Goal: Entertainment & Leisure: Consume media (video, audio)

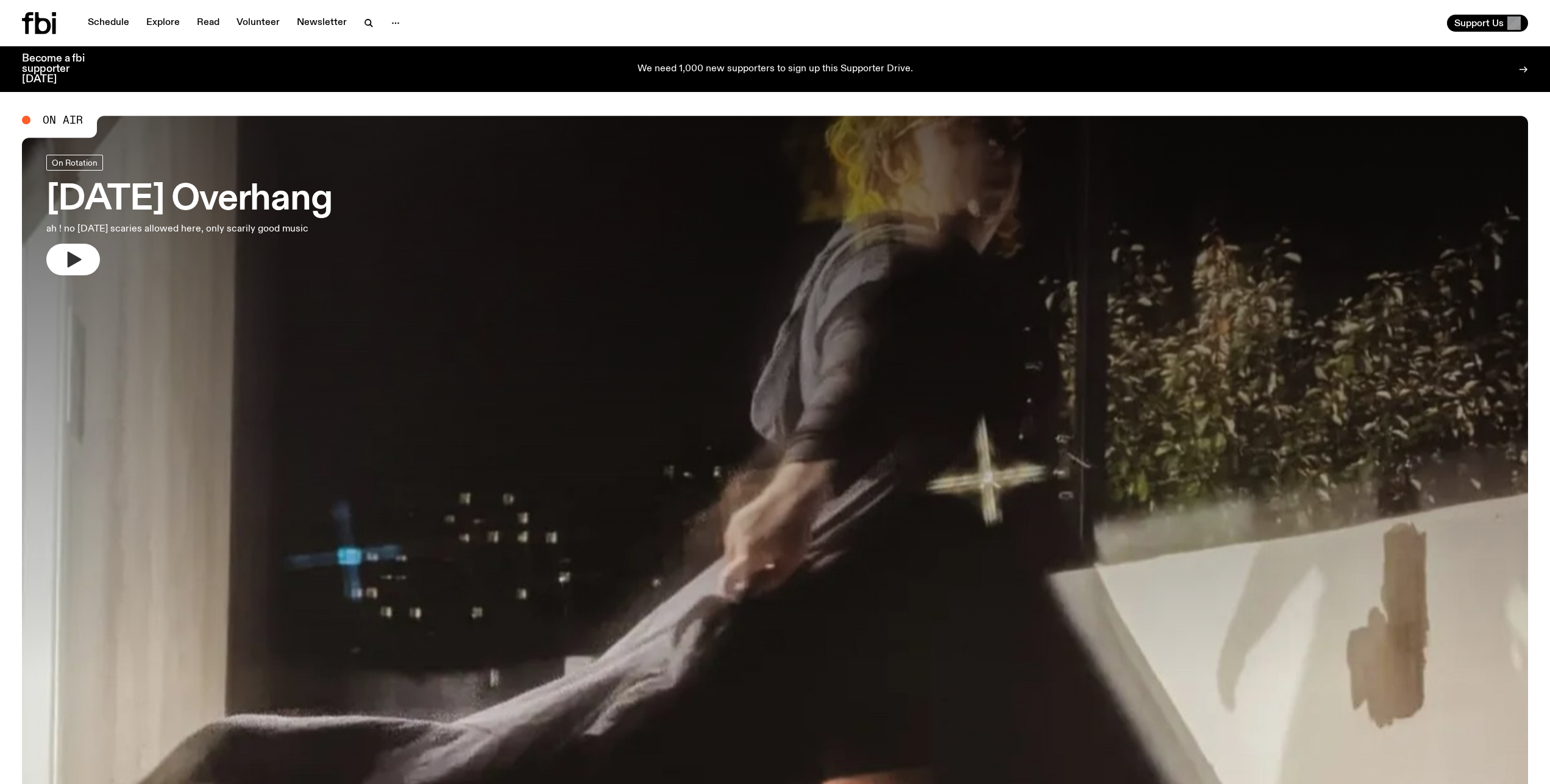
click at [91, 264] on button "button" at bounding box center [73, 260] width 54 height 32
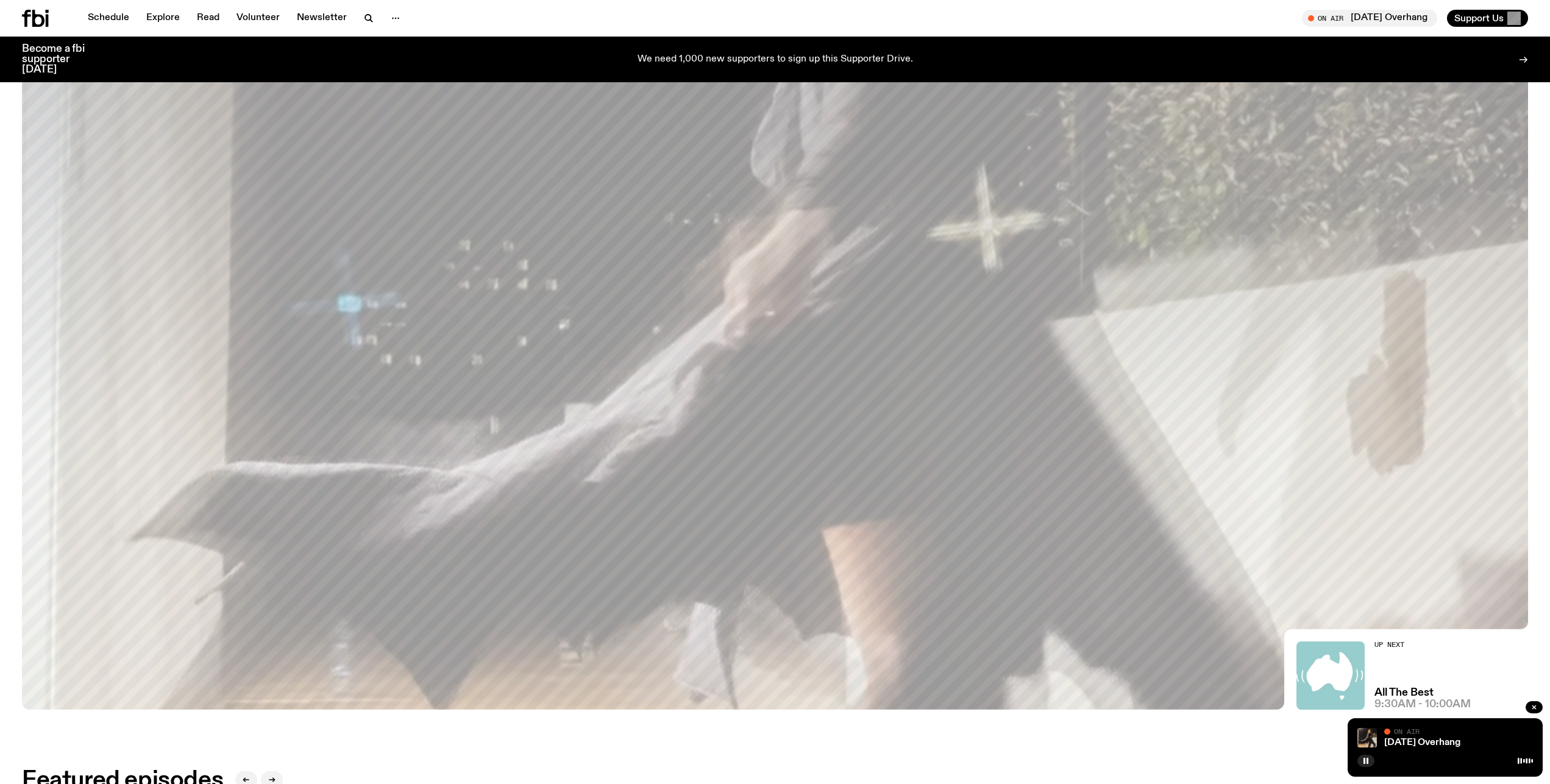
scroll to position [244, 0]
click at [1367, 763] on rect "button" at bounding box center [1367, 761] width 2 height 6
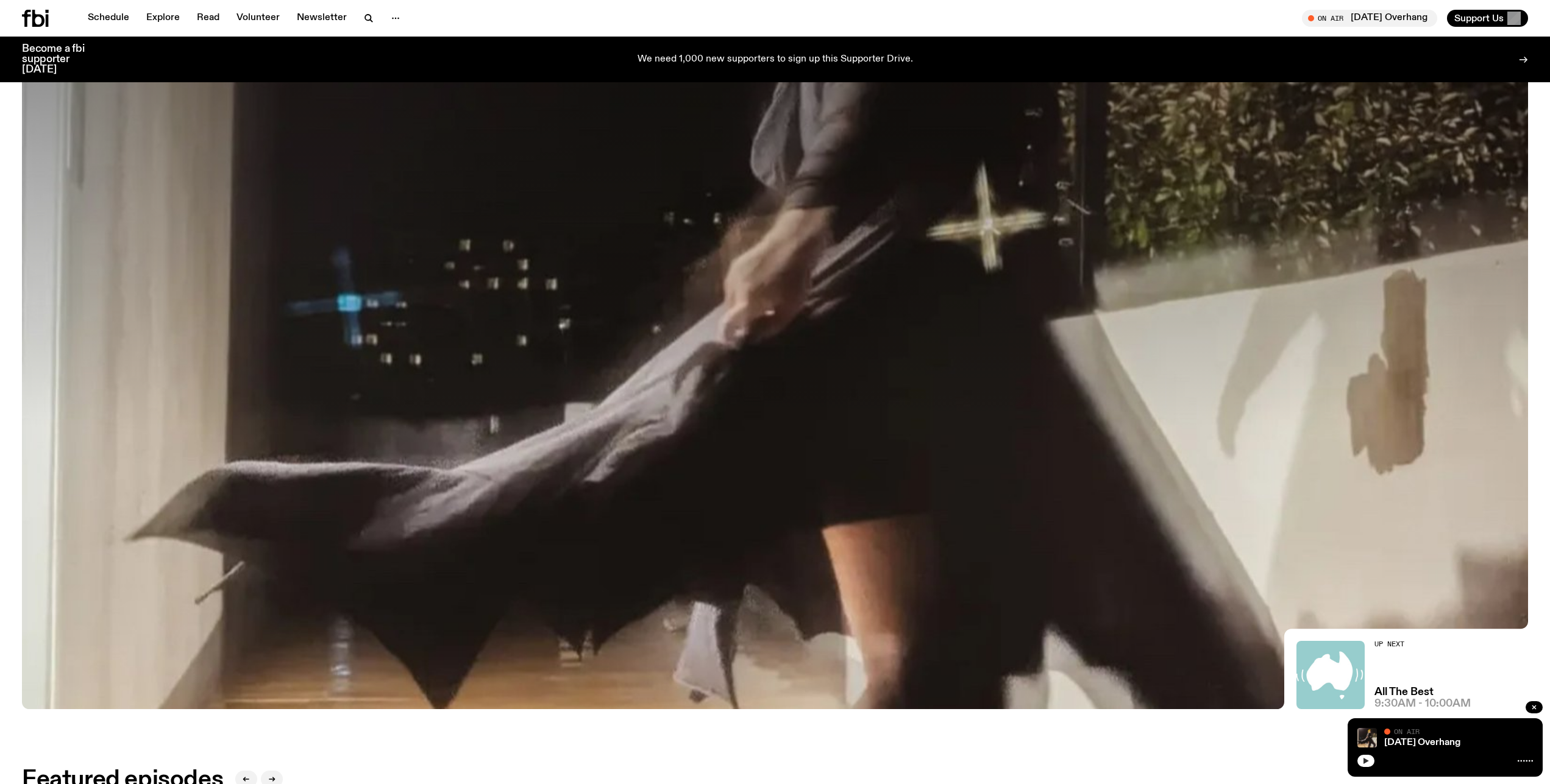
click at [1361, 763] on button "button" at bounding box center [1366, 761] width 17 height 12
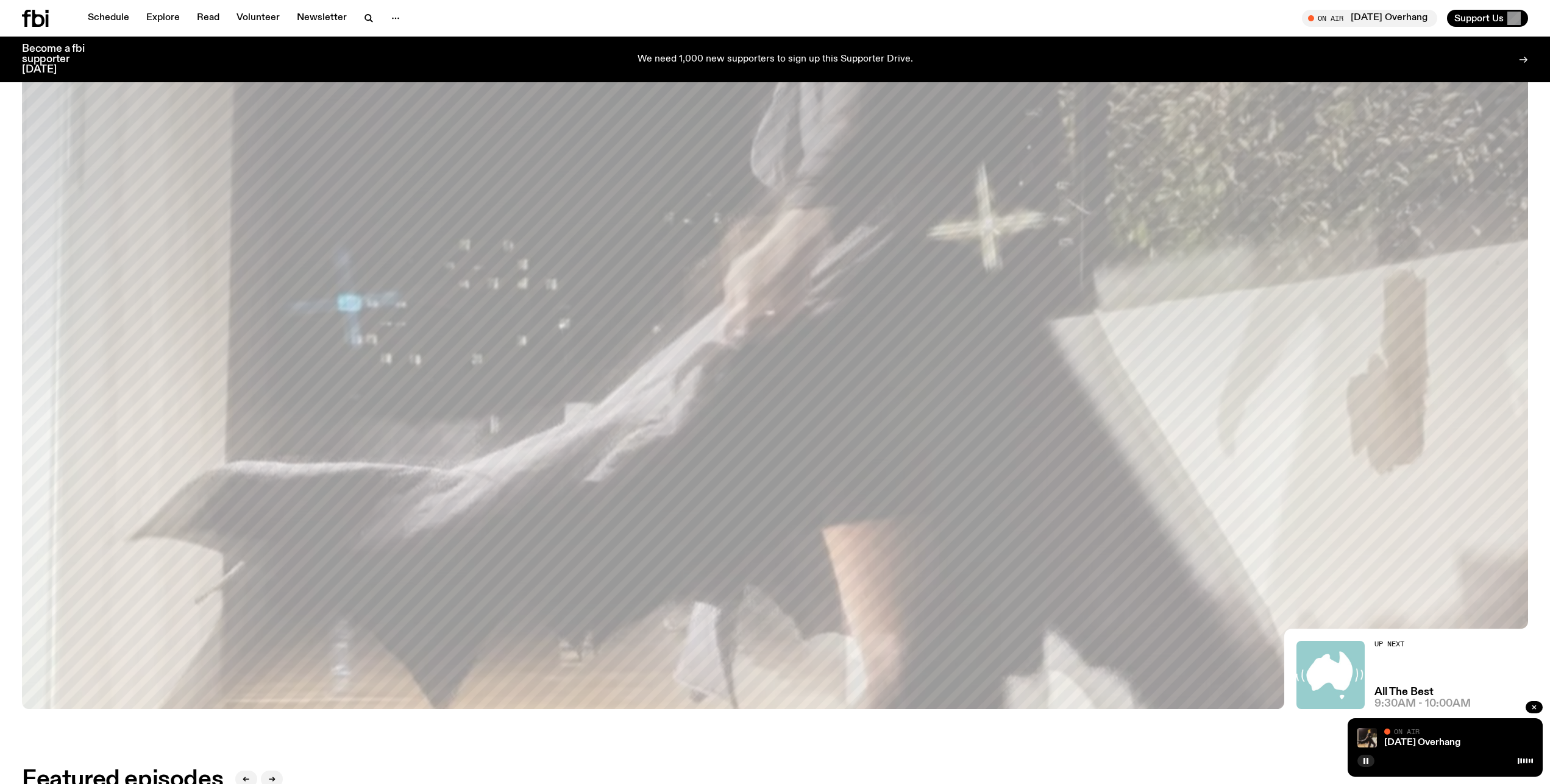
click at [1355, 769] on div "[DATE] Overhang On Air On Air" at bounding box center [1445, 747] width 195 height 59
click at [1358, 764] on button "button" at bounding box center [1366, 761] width 17 height 12
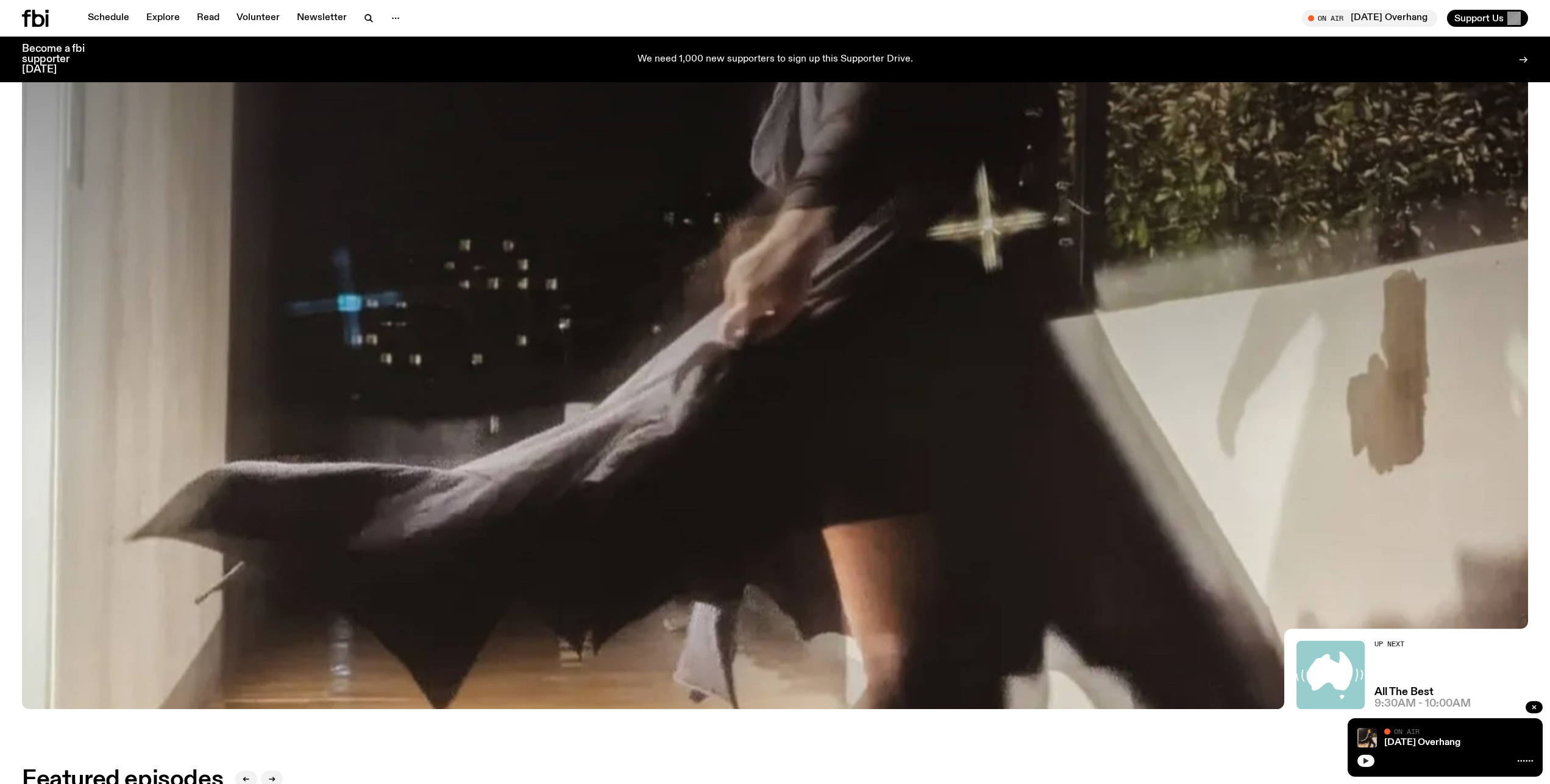
click at [1364, 759] on icon "button" at bounding box center [1366, 761] width 5 height 6
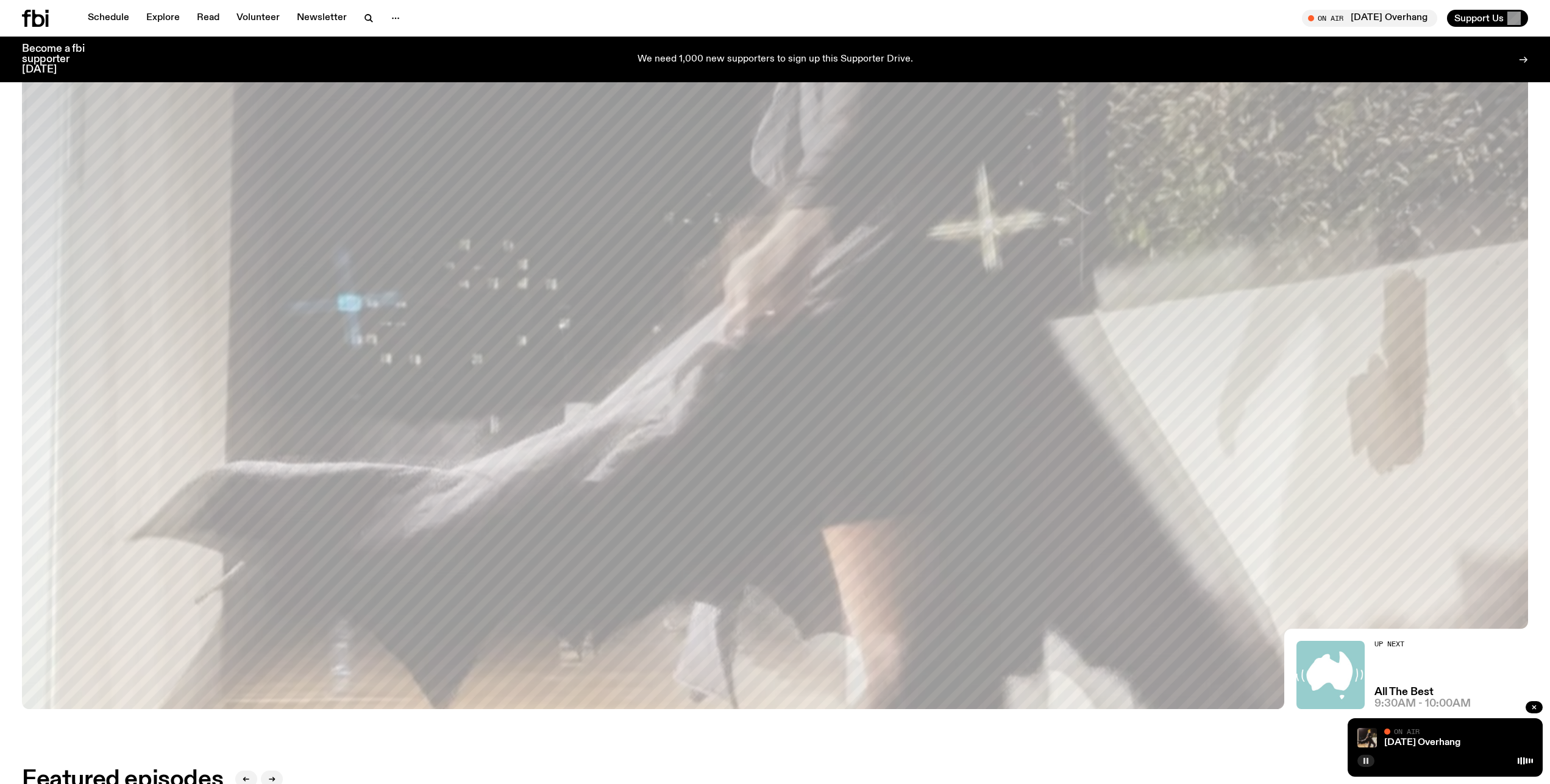
click at [1528, 760] on icon at bounding box center [1525, 761] width 15 height 10
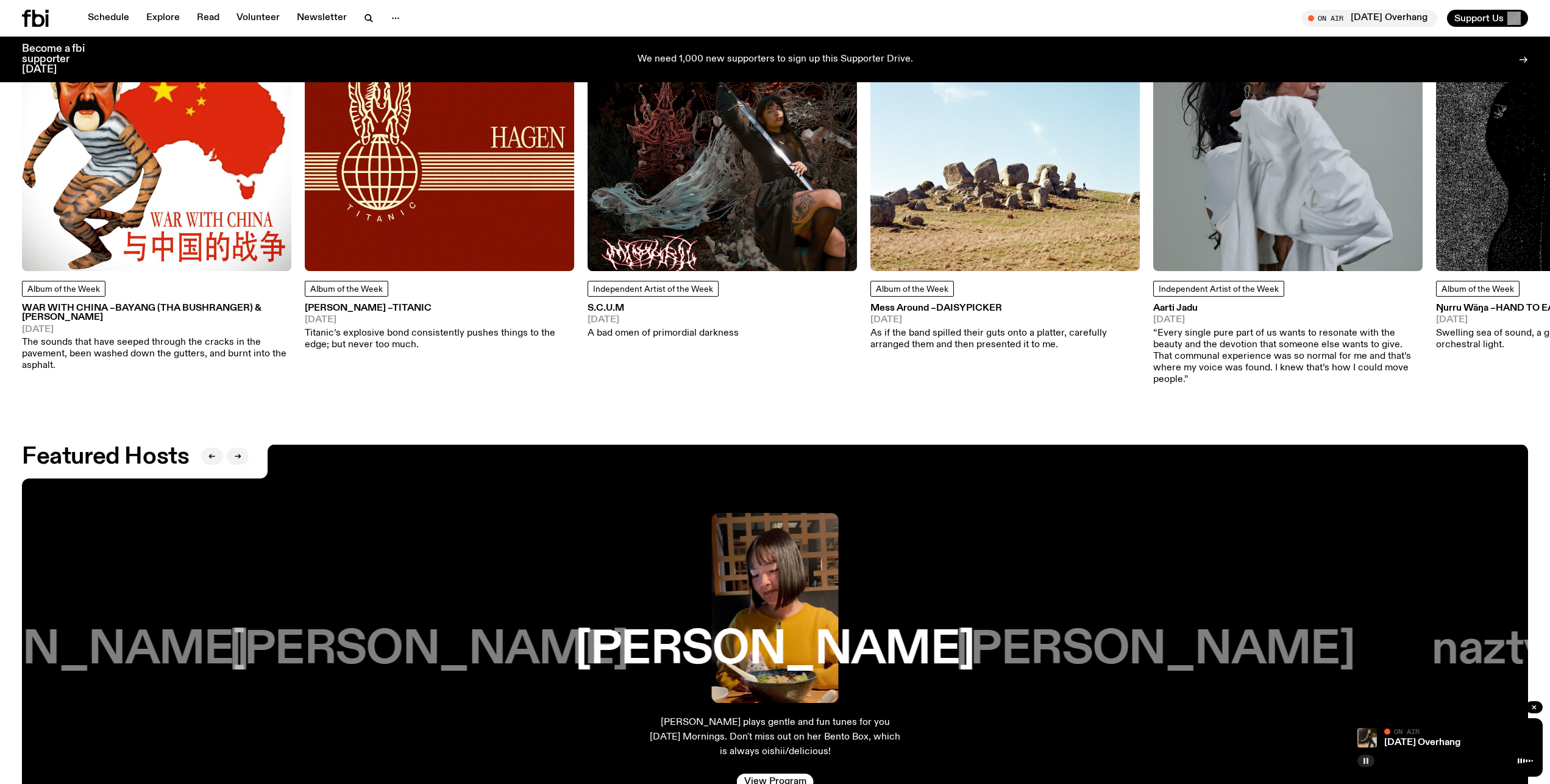
scroll to position [2611, 0]
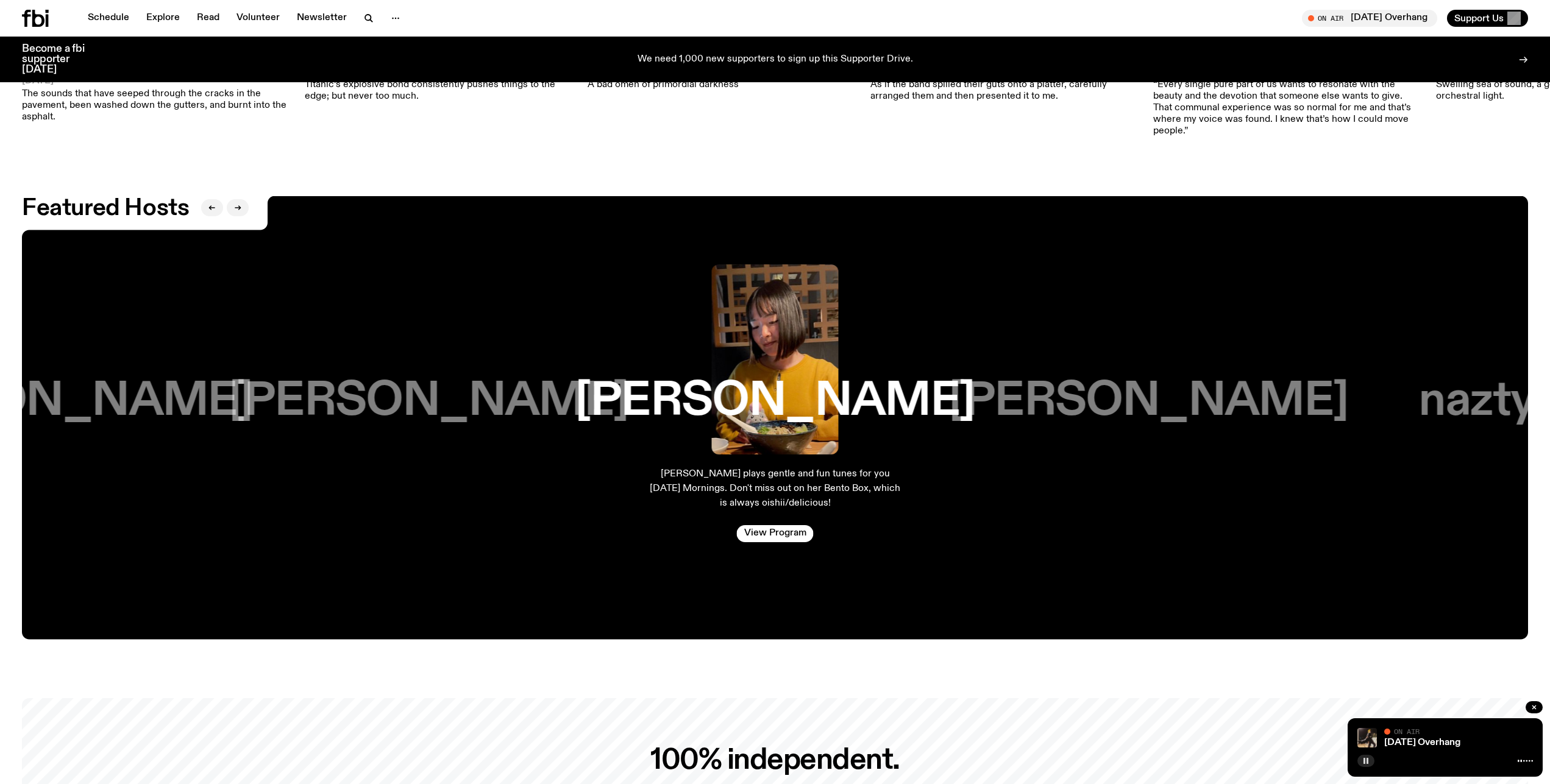
click at [1237, 382] on h3 "[PERSON_NAME]" at bounding box center [1148, 402] width 399 height 46
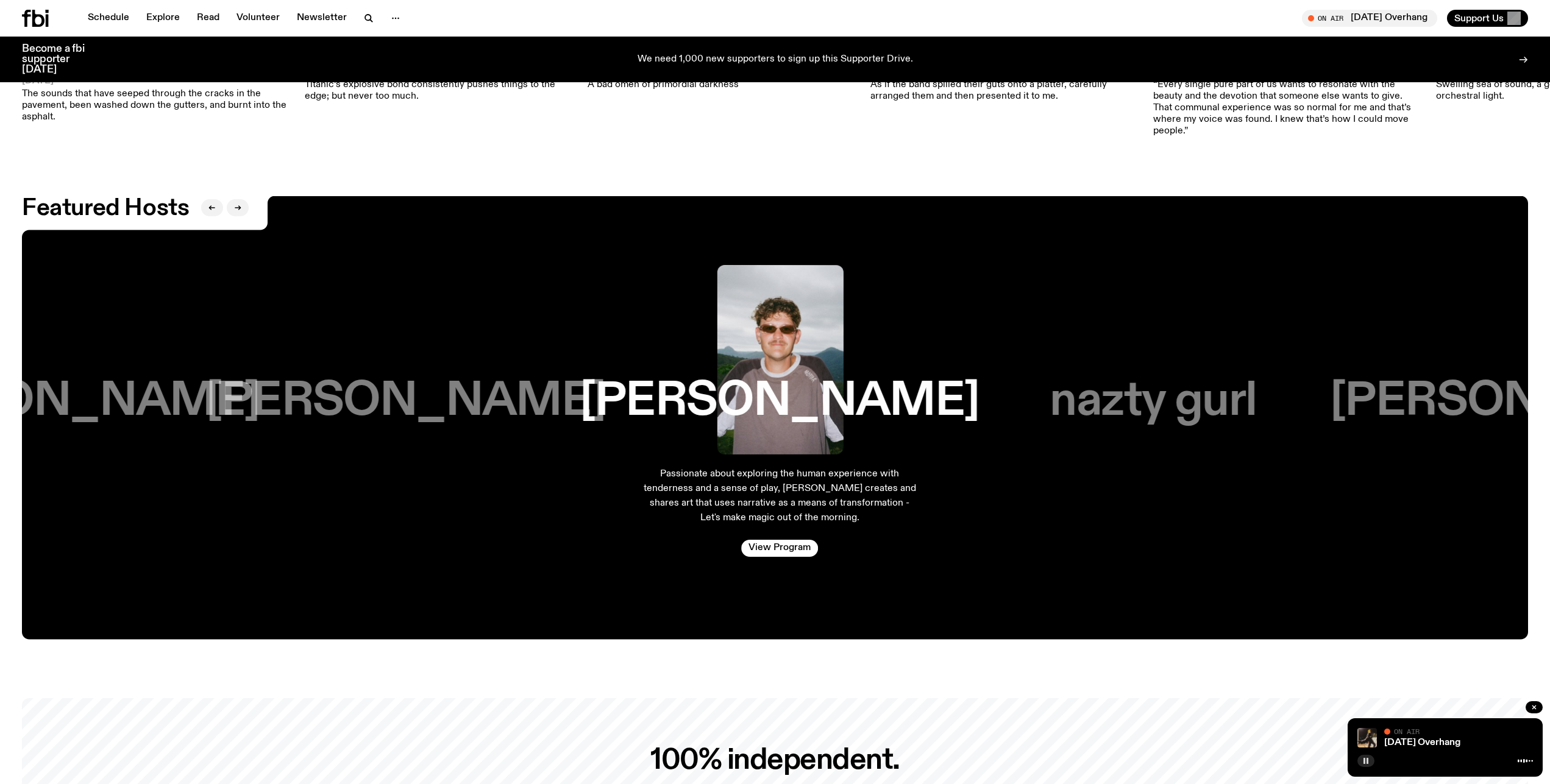
click at [1177, 389] on h3 "nazty gurl" at bounding box center [1154, 402] width 207 height 46
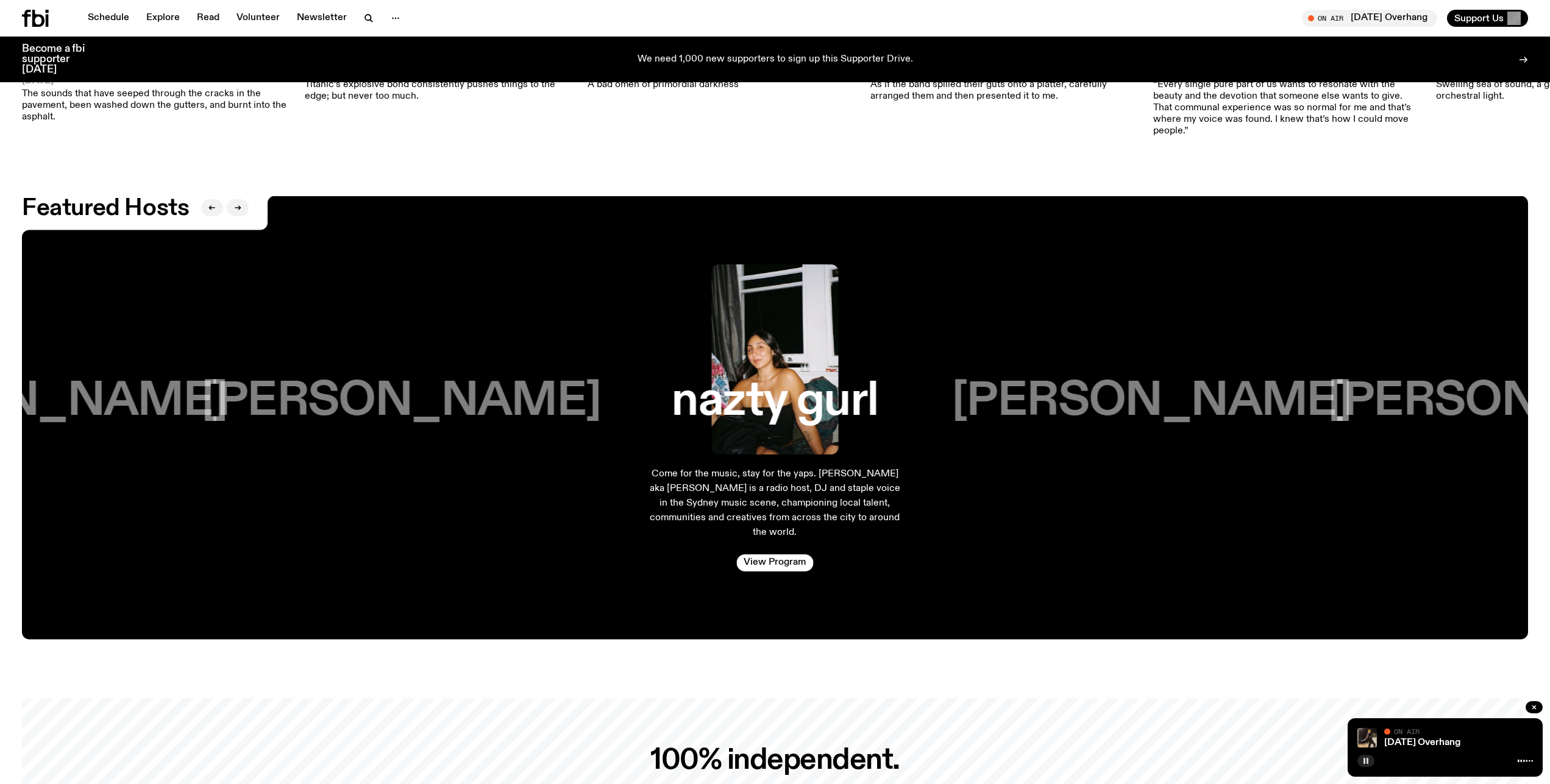
click at [1061, 379] on h3 "[PERSON_NAME]" at bounding box center [1151, 402] width 399 height 46
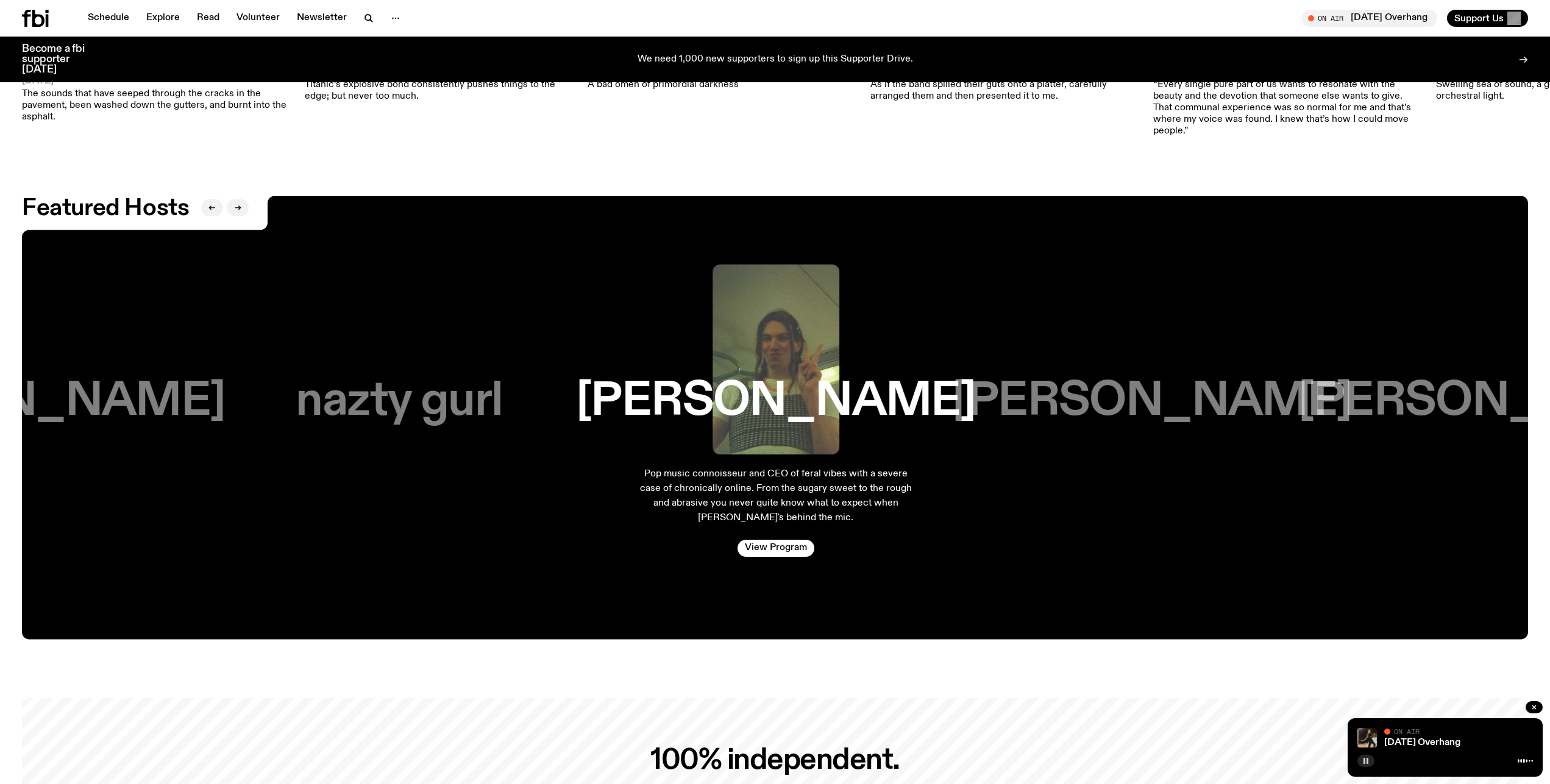
click at [1057, 379] on div "[PERSON_NAME]" at bounding box center [1151, 402] width 253 height 46
click at [1091, 379] on h3 "[PERSON_NAME]" at bounding box center [1151, 402] width 399 height 46
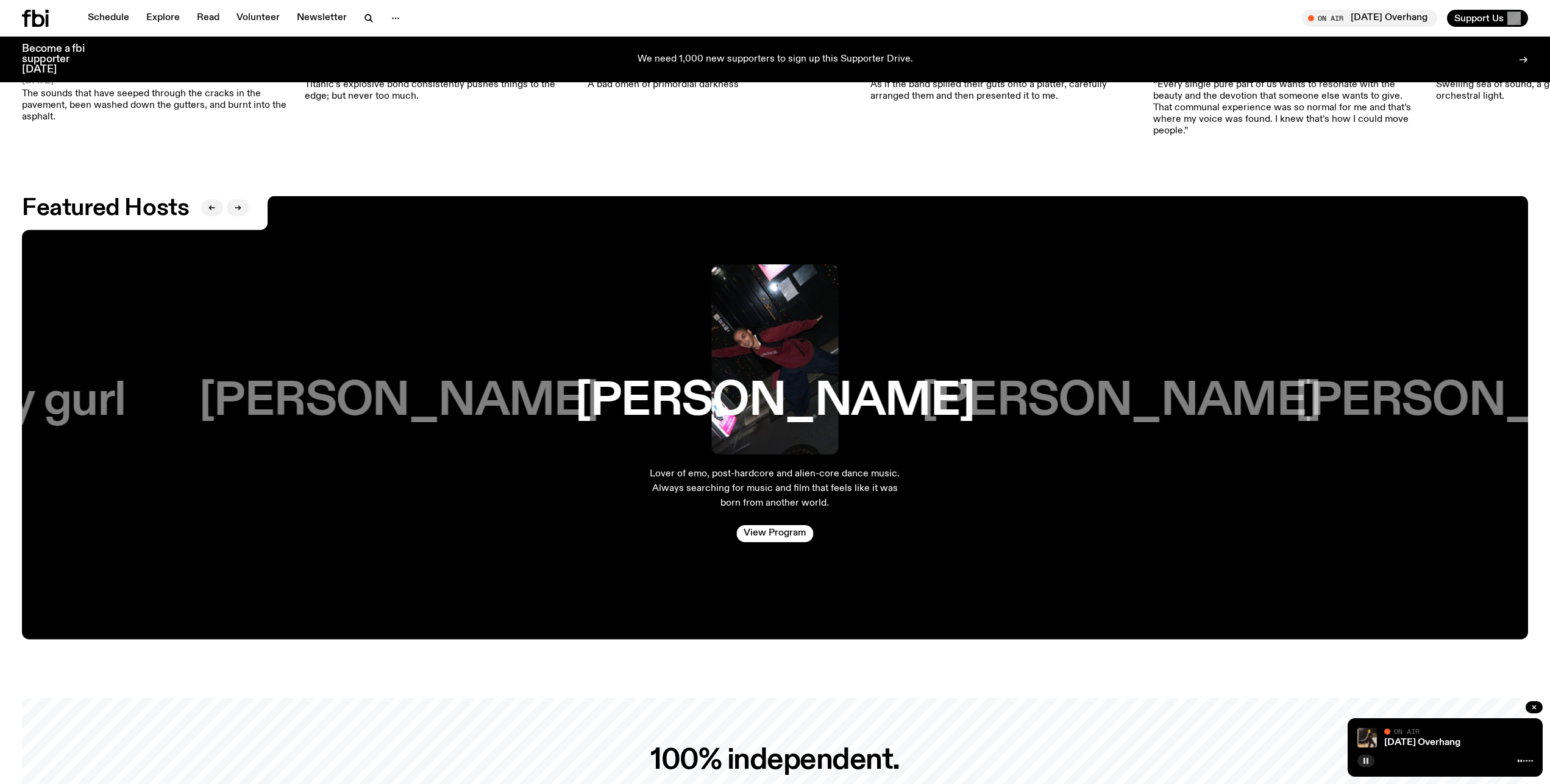
click at [1091, 379] on h3 "[PERSON_NAME]" at bounding box center [1121, 402] width 399 height 46
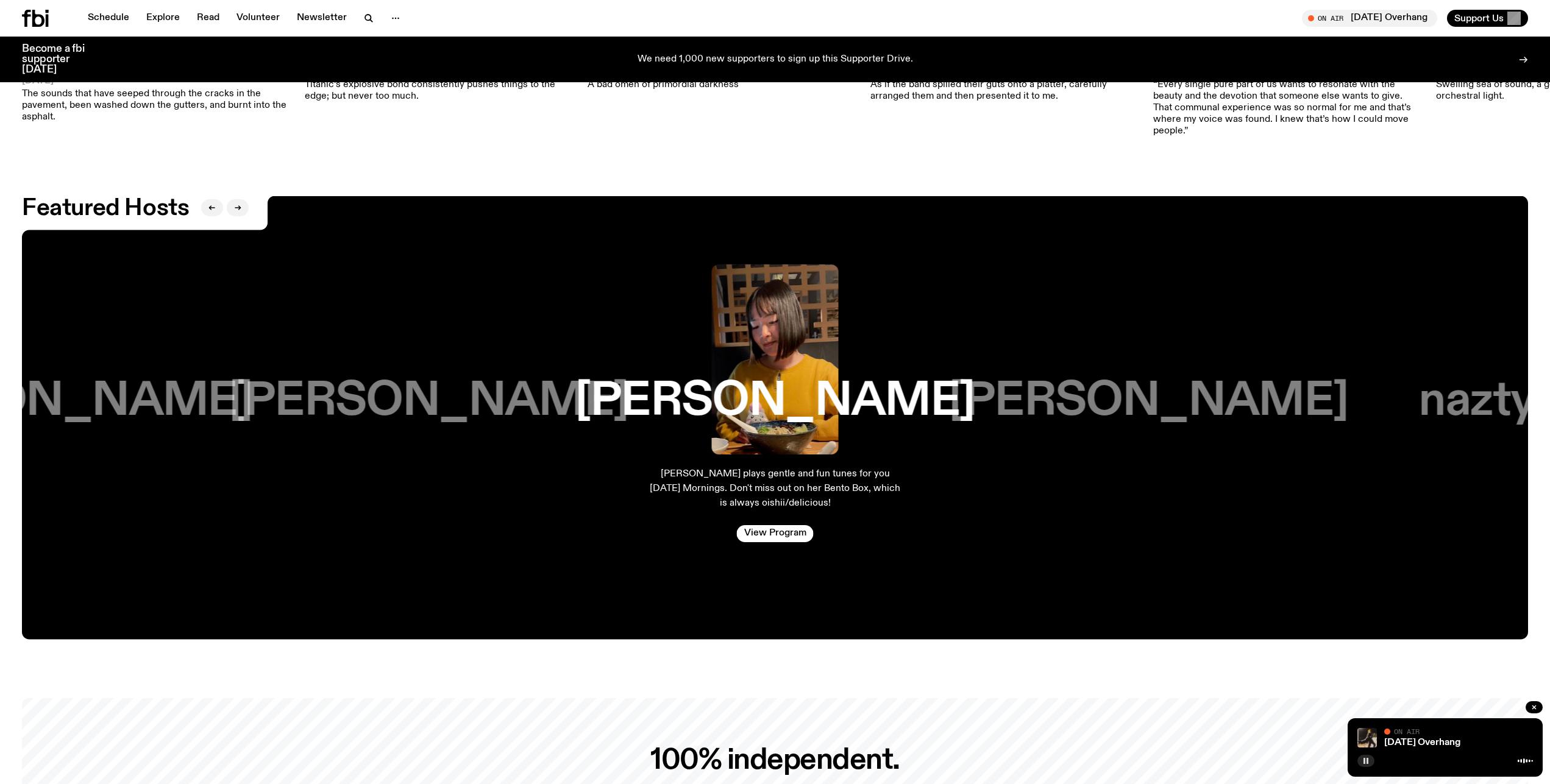
click at [1091, 379] on h3 "[PERSON_NAME]" at bounding box center [1148, 402] width 399 height 46
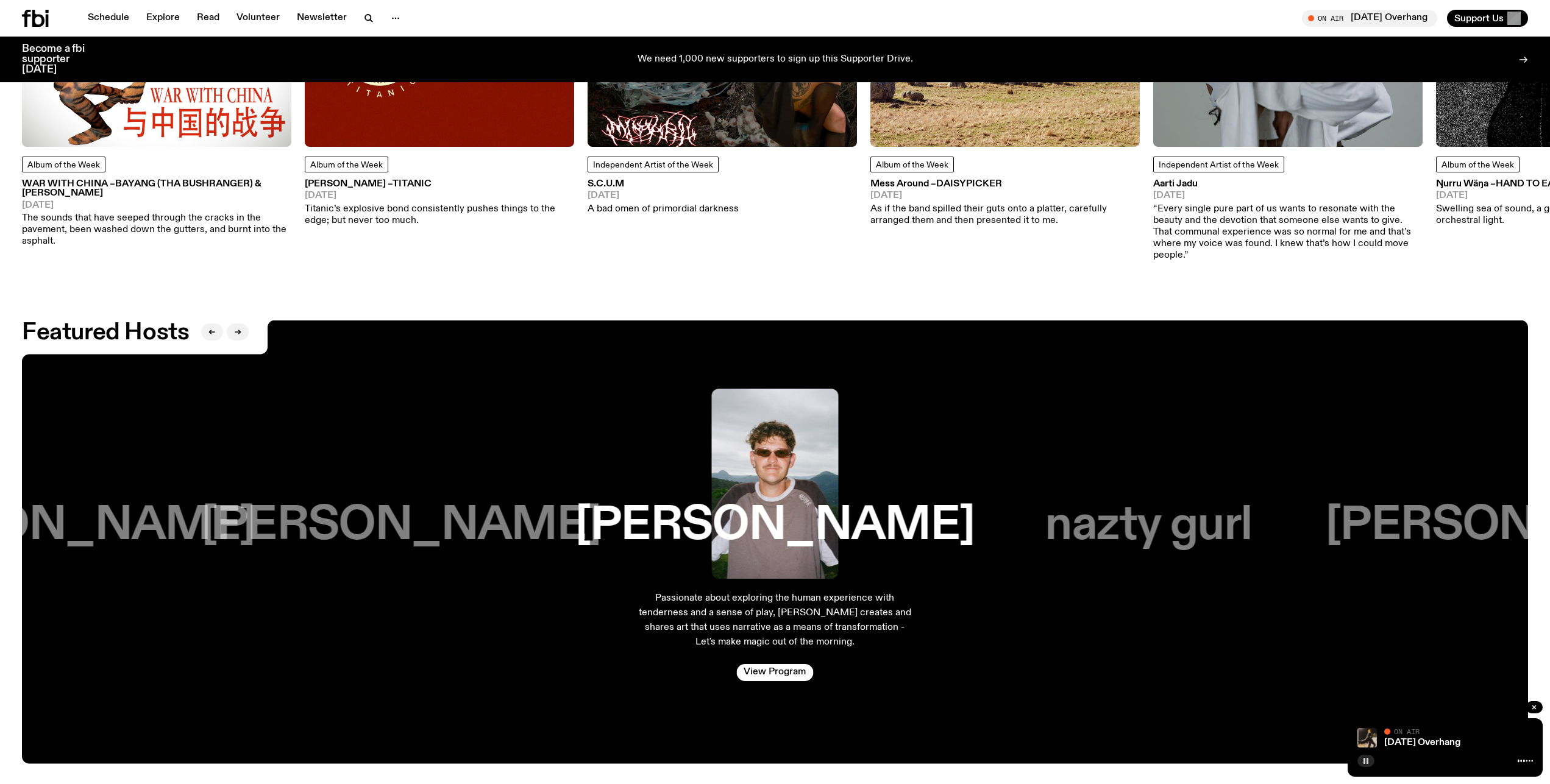
scroll to position [2238, 0]
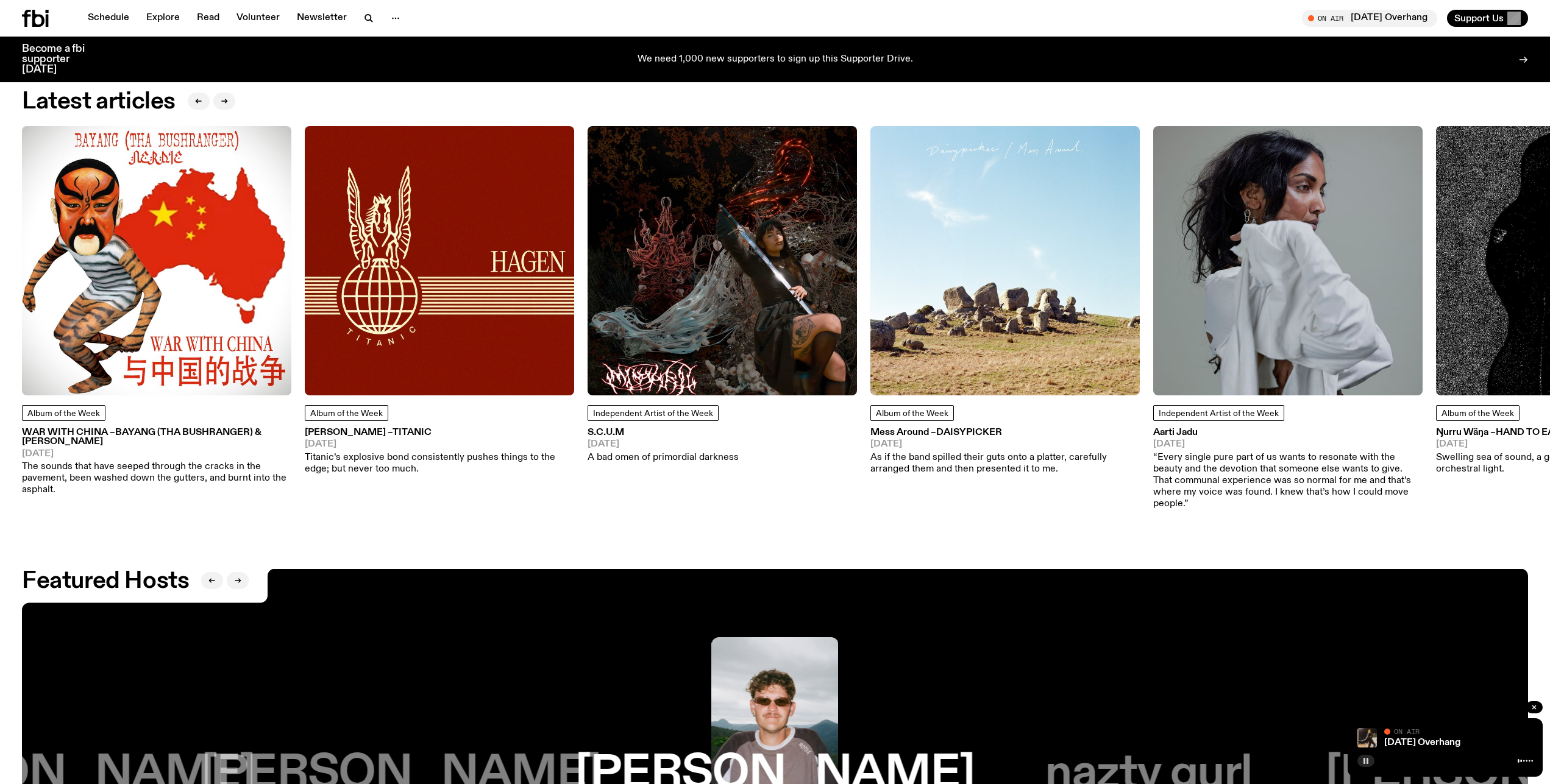
click at [693, 302] on img at bounding box center [723, 261] width 269 height 269
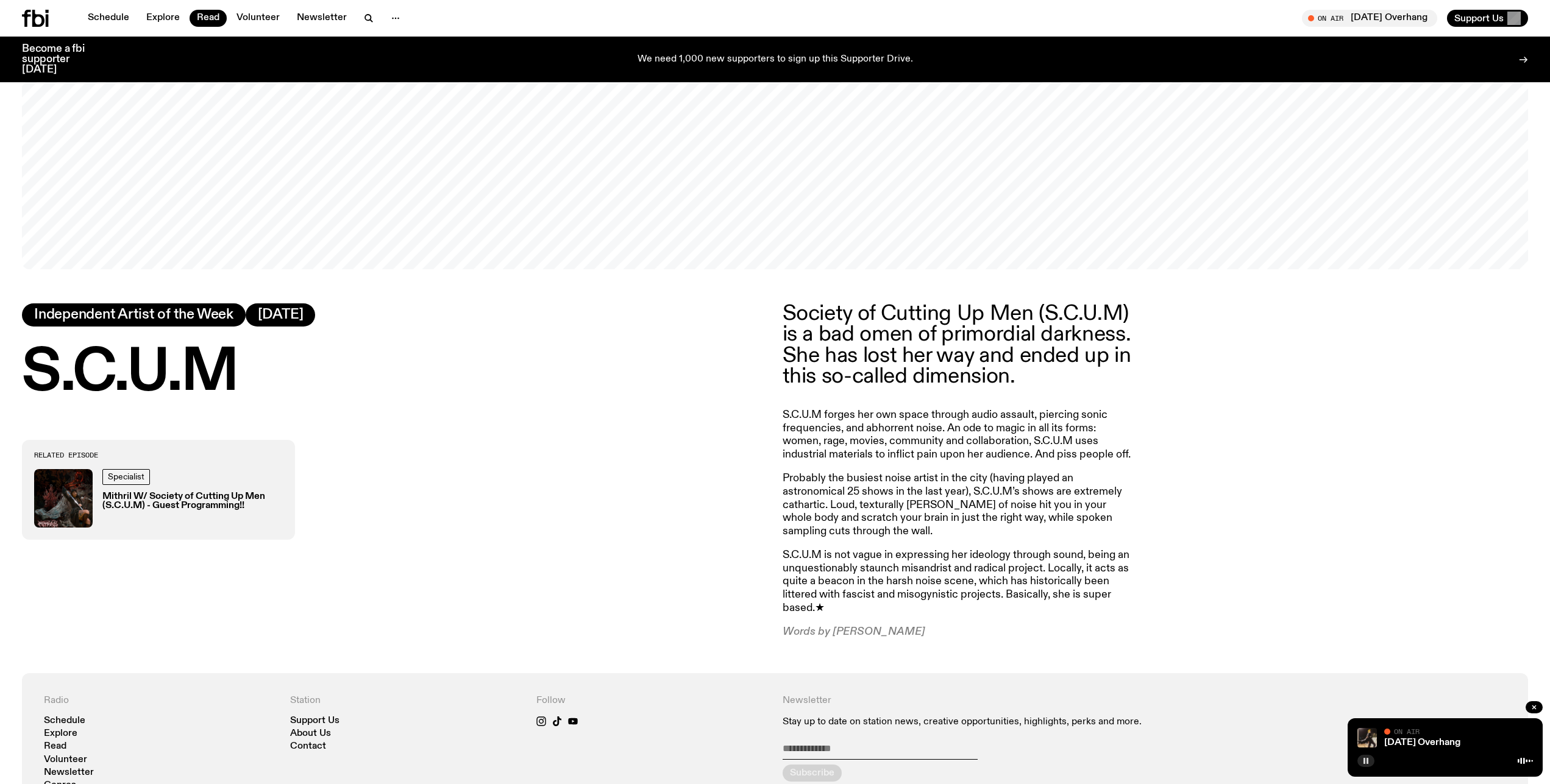
scroll to position [746, 0]
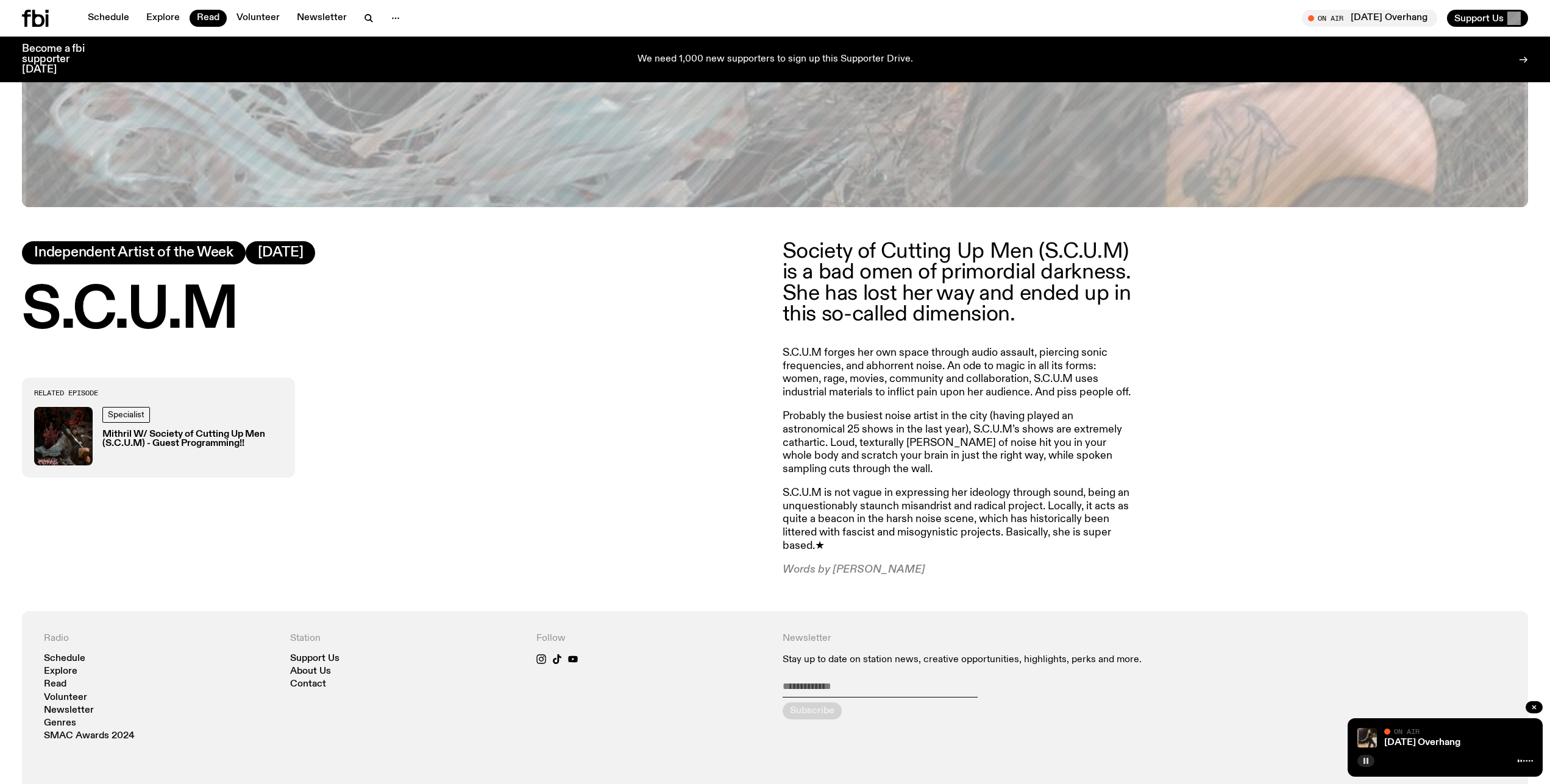
click at [176, 438] on h3 "Mithril W/ Society of Cutting Up Men (S.C.U.M) - Guest Programming!!" at bounding box center [192, 440] width 180 height 18
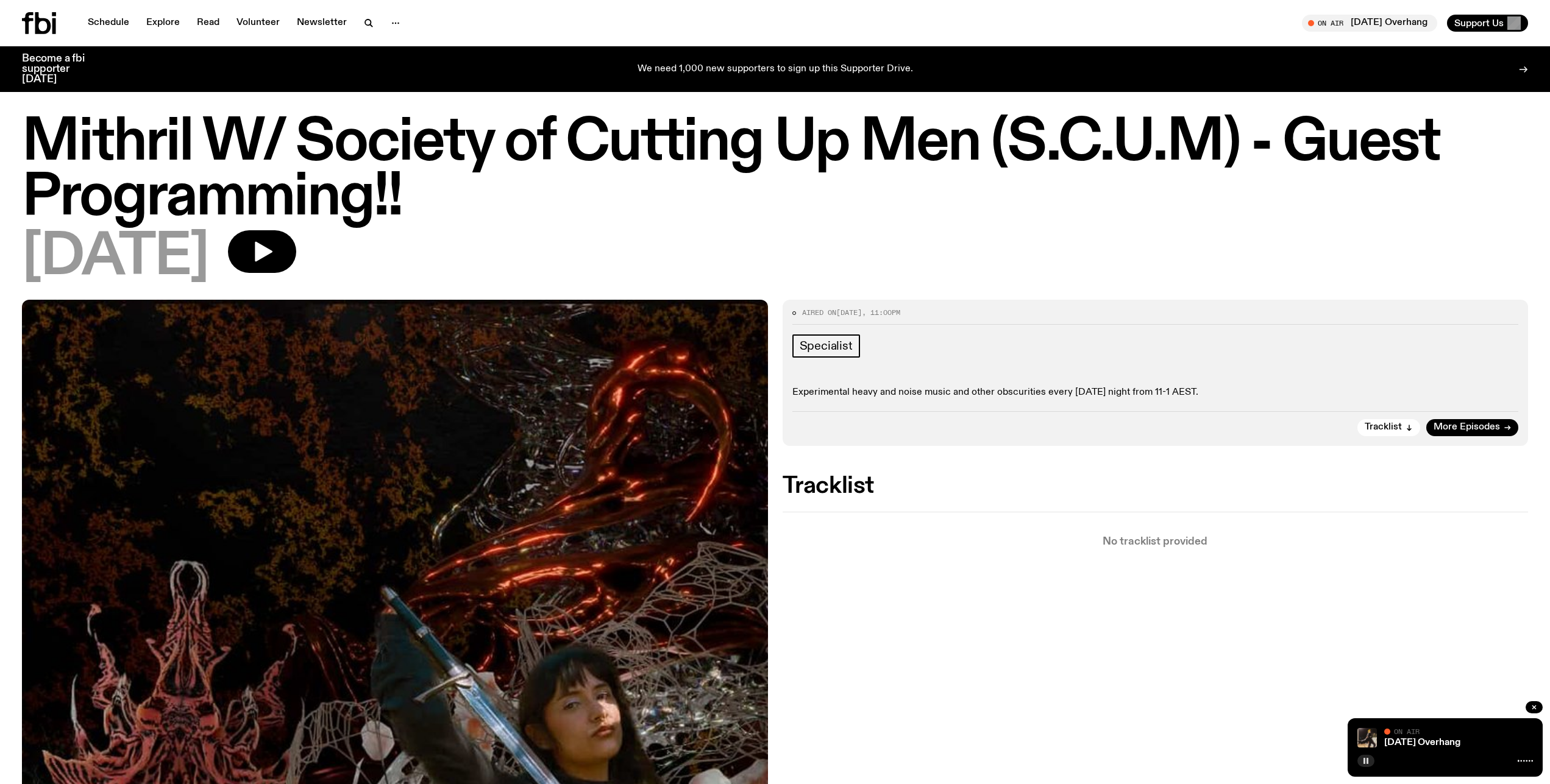
click at [52, 28] on icon at bounding box center [54, 26] width 4 height 16
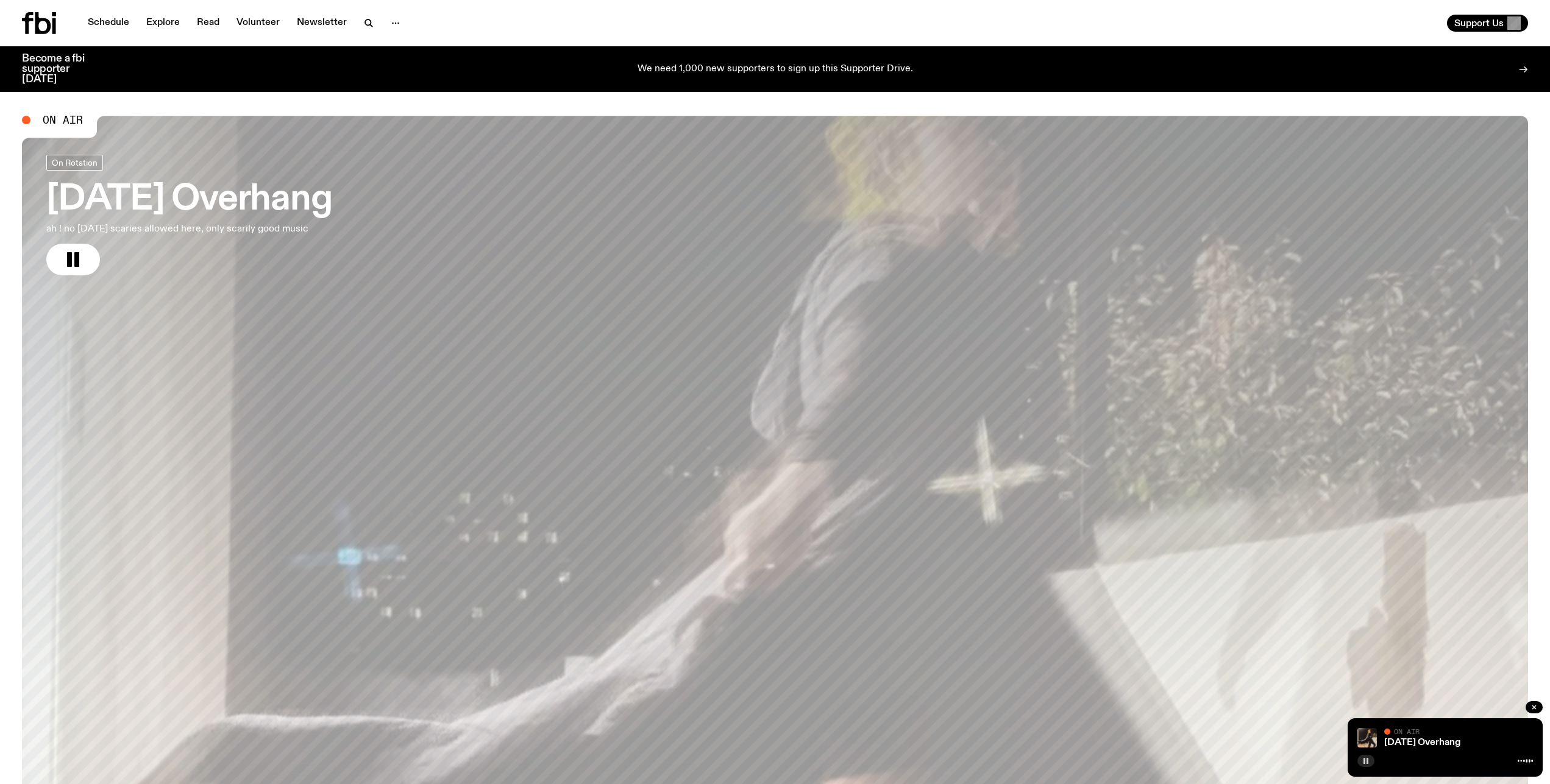
click at [835, 65] on p "We need 1,000 new supporters to sign up this Supporter Drive." at bounding box center [775, 69] width 275 height 11
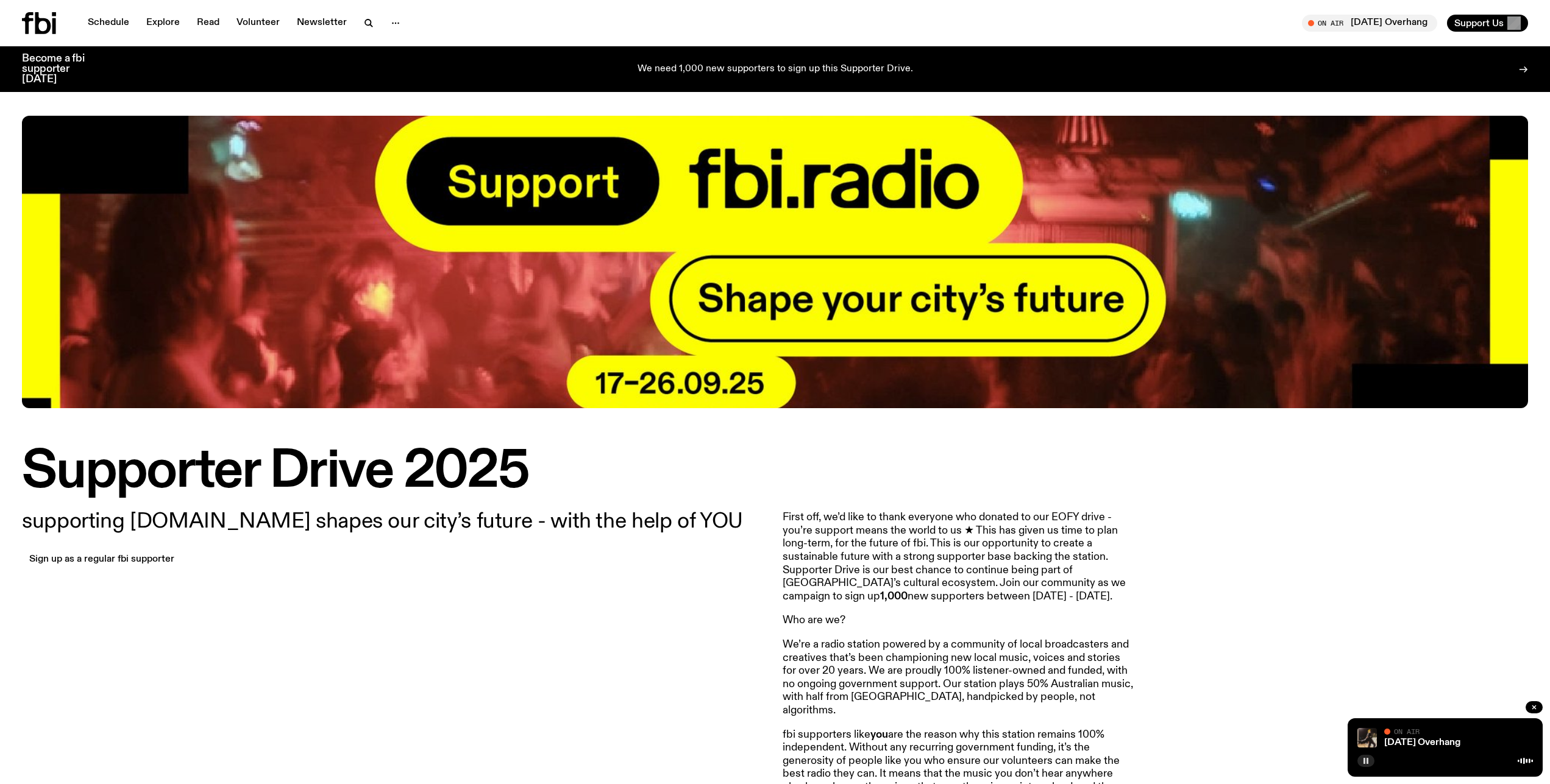
click at [17, 26] on div "Schedule Explore Read Volunteer Newsletter On Air [DATE] Overhang Tune in live …" at bounding box center [775, 23] width 1550 height 46
click at [52, 37] on div "Schedule Explore Read Volunteer Newsletter On Air [DATE] Overhang Tune in live …" at bounding box center [775, 23] width 1550 height 46
click at [43, 29] on icon at bounding box center [39, 23] width 34 height 22
